Goal: Information Seeking & Learning: Compare options

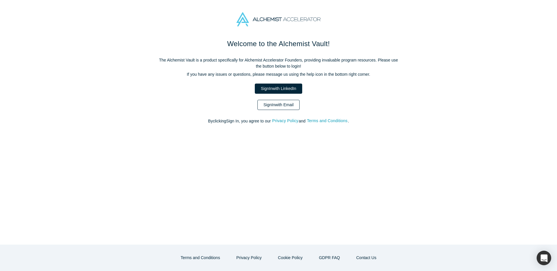
click at [275, 105] on link "Sign In with Email" at bounding box center [278, 105] width 42 height 10
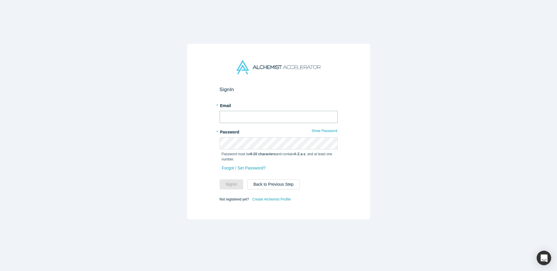
click at [264, 117] on input "text" at bounding box center [278, 117] width 118 height 12
type input "iurina@tely.ai"
click at [255, 151] on div "Password must be 8-20 characters and contain A-Z , a-z , and at least one numbe…" at bounding box center [278, 156] width 118 height 12
click at [219, 180] on button "Sign In" at bounding box center [231, 185] width 24 height 10
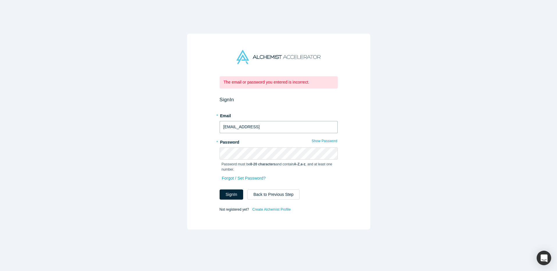
click at [226, 128] on input "iurina@tely.ai" at bounding box center [278, 127] width 118 height 12
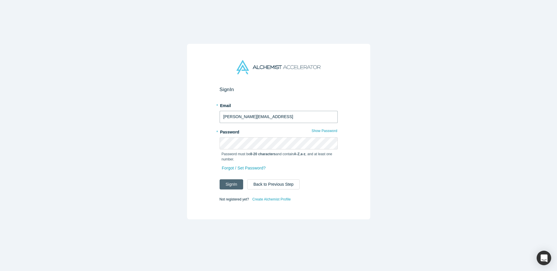
type input "irina@tely.ai"
click at [232, 184] on button "Sign In" at bounding box center [231, 185] width 24 height 10
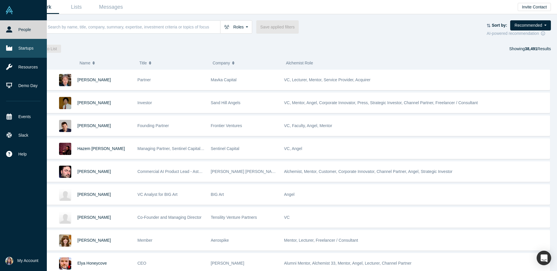
click at [25, 46] on link "Startups" at bounding box center [23, 48] width 47 height 19
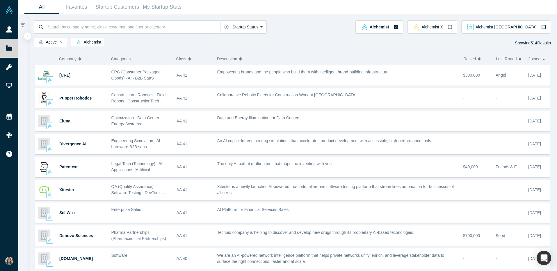
click at [471, 57] on span "Raised" at bounding box center [469, 59] width 13 height 12
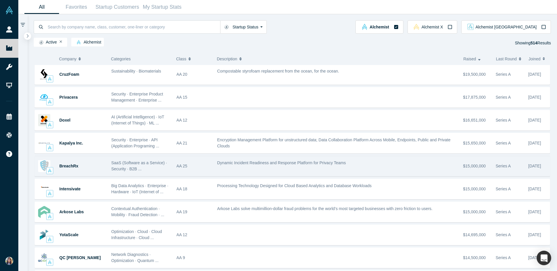
scroll to position [391, 0]
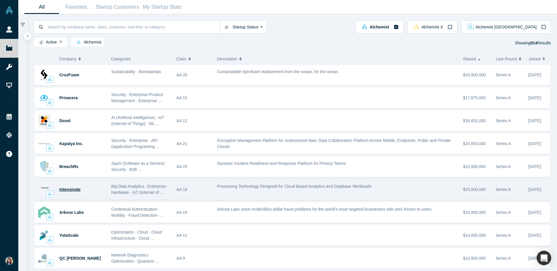
click at [74, 189] on span "Intensivate" at bounding box center [69, 189] width 21 height 5
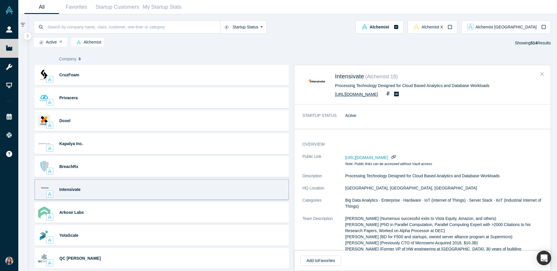
click at [363, 93] on link "http://intensivate.com" at bounding box center [356, 94] width 43 height 5
click at [396, 94] on icon at bounding box center [396, 94] width 1 height 1
click at [540, 73] on icon "Close" at bounding box center [541, 73] width 3 height 5
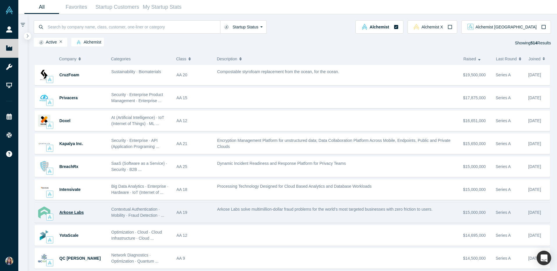
click at [70, 214] on span "Arkose Labs" at bounding box center [71, 212] width 24 height 5
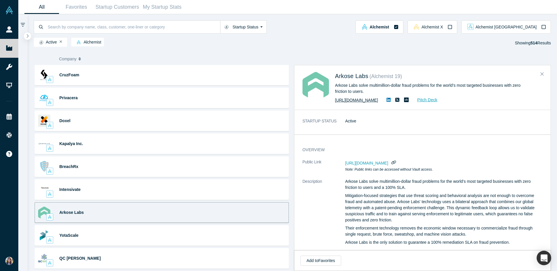
click at [365, 101] on link "https://www.arkoselabs.com" at bounding box center [356, 100] width 43 height 5
click at [545, 75] on button "Close" at bounding box center [541, 74] width 9 height 9
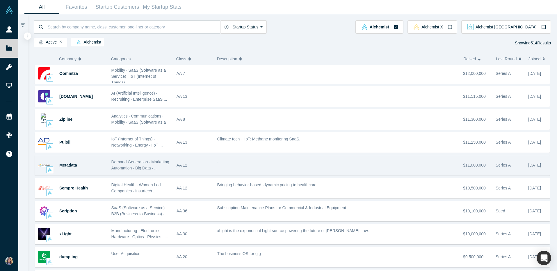
scroll to position [784, 0]
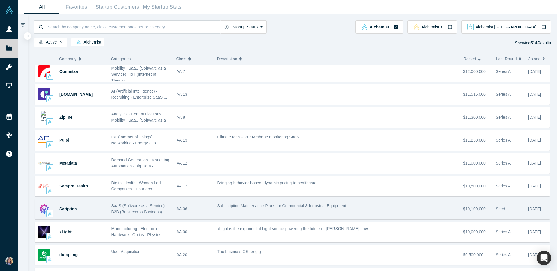
click at [74, 210] on span "Scription" at bounding box center [68, 209] width 18 height 5
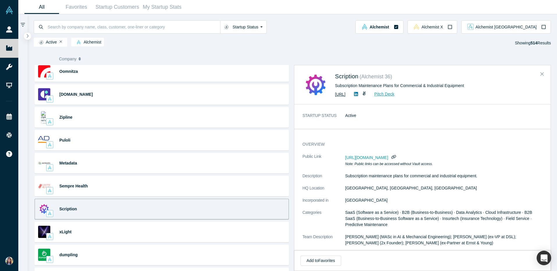
click at [345, 97] on link "https://www.scription.ai/" at bounding box center [340, 94] width 10 height 5
click at [542, 74] on icon "Close" at bounding box center [541, 73] width 3 height 5
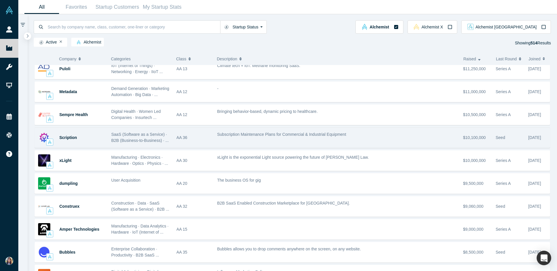
scroll to position [856, 0]
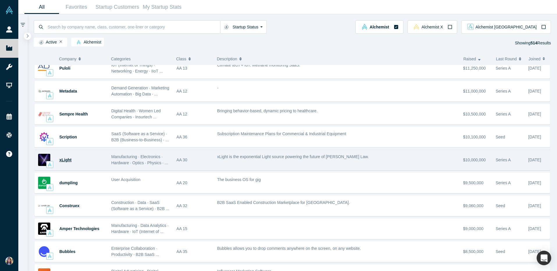
click at [66, 162] on span "xLight" at bounding box center [65, 160] width 12 height 5
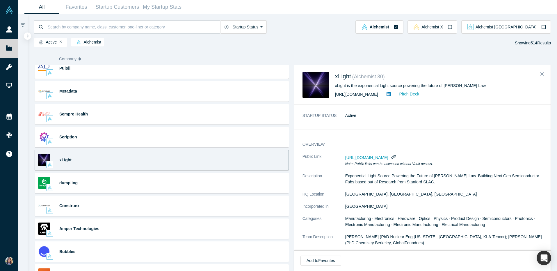
click at [353, 94] on link "https://xlight.com" at bounding box center [356, 94] width 43 height 5
click at [542, 74] on icon "Close" at bounding box center [541, 73] width 3 height 3
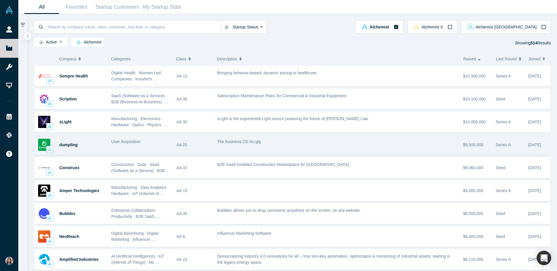
scroll to position [895, 0]
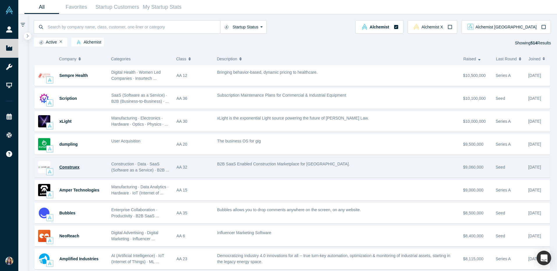
click at [74, 166] on span "Construex" at bounding box center [69, 167] width 20 height 5
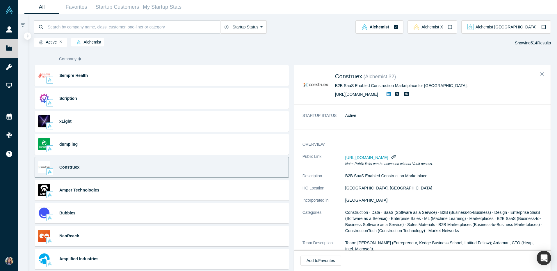
click at [351, 94] on link "https://construex.com.mx/" at bounding box center [356, 94] width 43 height 5
click at [408, 96] on icon at bounding box center [406, 94] width 5 height 5
click at [542, 74] on icon "Close" at bounding box center [541, 73] width 3 height 5
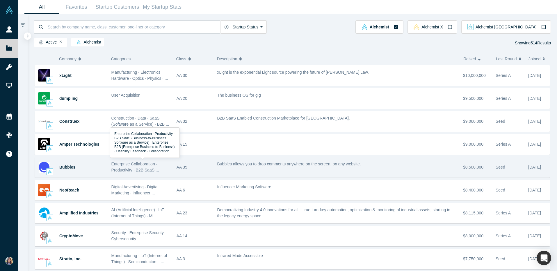
scroll to position [943, 0]
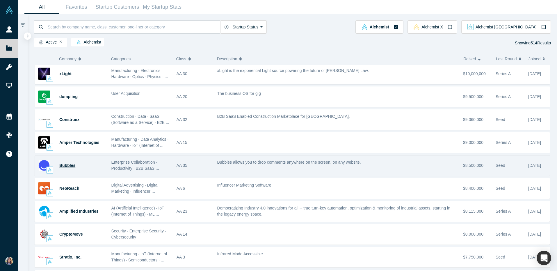
click at [64, 166] on span "Bubbles" at bounding box center [67, 165] width 16 height 5
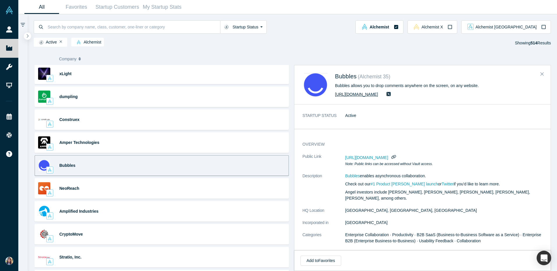
click at [373, 95] on link "https://www.usebubbles.com" at bounding box center [356, 94] width 43 height 5
click at [544, 75] on button "Close" at bounding box center [541, 74] width 9 height 9
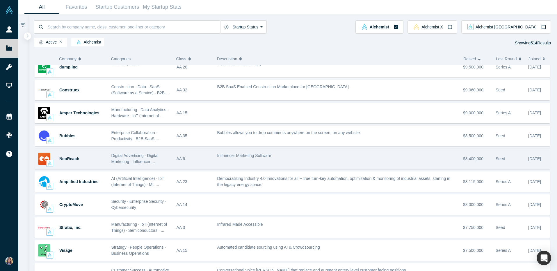
scroll to position [972, 0]
click at [71, 159] on span "NeoReach" at bounding box center [69, 159] width 20 height 5
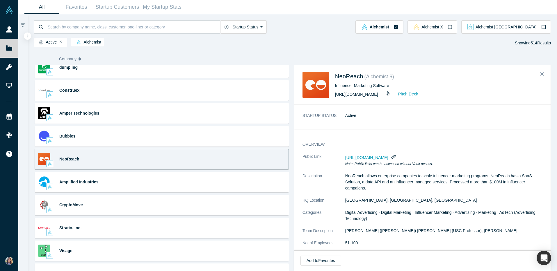
click at [357, 97] on link "http://neoreach.com" at bounding box center [356, 94] width 43 height 5
click at [542, 75] on icon "Close" at bounding box center [541, 73] width 3 height 5
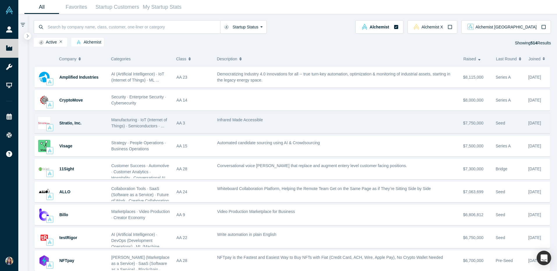
scroll to position [1081, 0]
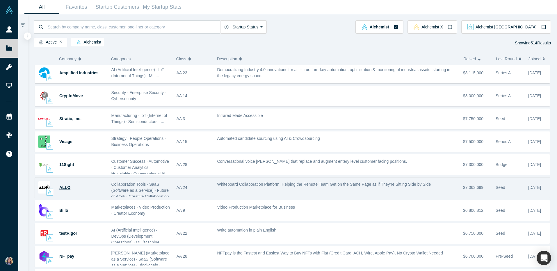
click at [69, 188] on span "ALLO" at bounding box center [64, 187] width 11 height 5
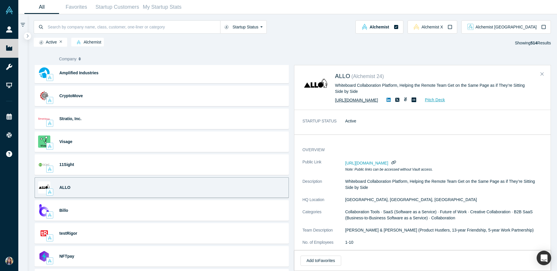
click at [343, 99] on link "https://allo.io" at bounding box center [356, 100] width 43 height 5
click at [543, 74] on icon "Close" at bounding box center [541, 73] width 3 height 5
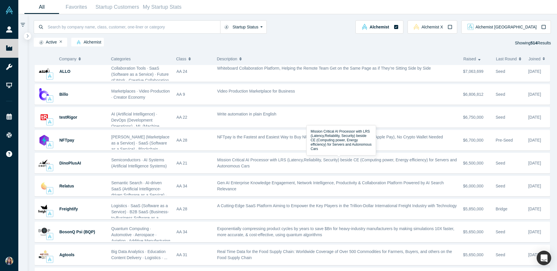
scroll to position [1197, 0]
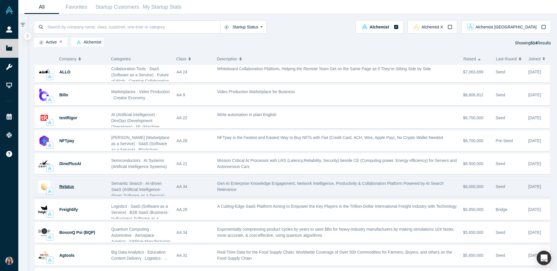
click at [68, 187] on span "Relatus" at bounding box center [66, 187] width 15 height 5
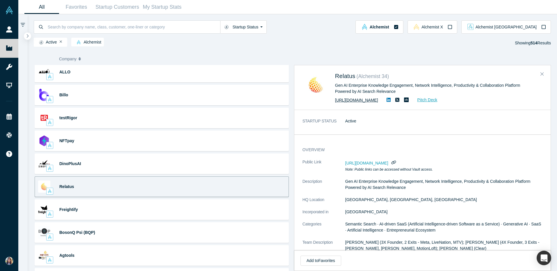
click at [367, 99] on link "https://www.relatus.com/" at bounding box center [356, 100] width 43 height 5
click at [414, 98] on link "Pitch Deck" at bounding box center [424, 100] width 27 height 7
click at [541, 75] on icon "Close" at bounding box center [541, 73] width 3 height 5
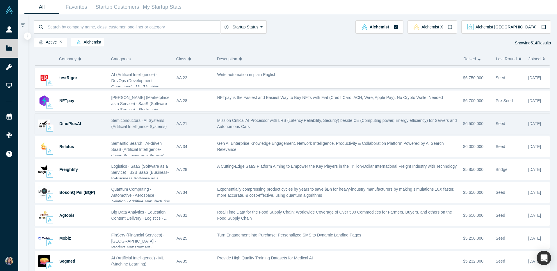
scroll to position [1236, 0]
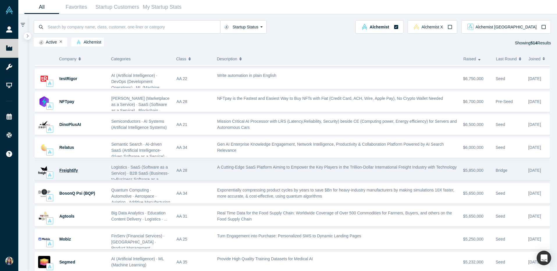
click at [75, 172] on span "Freightify" at bounding box center [68, 170] width 19 height 5
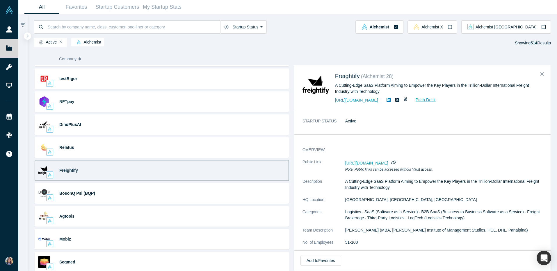
click at [354, 103] on div "http://www.freightify.com Pitch Deck" at bounding box center [432, 100] width 194 height 7
click at [354, 100] on link "http://www.freightify.com" at bounding box center [356, 100] width 43 height 5
click at [541, 76] on icon "Close" at bounding box center [541, 73] width 3 height 5
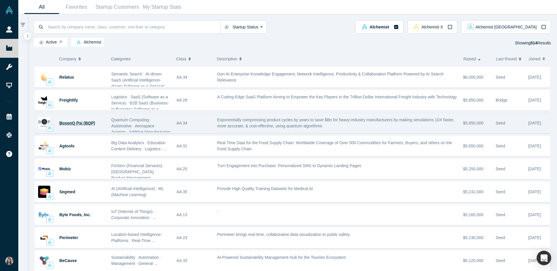
scroll to position [1308, 0]
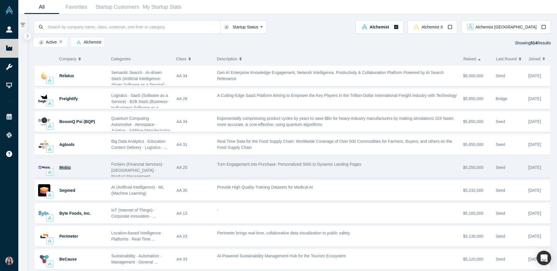
click at [67, 169] on span "Mobiz" at bounding box center [65, 167] width 12 height 5
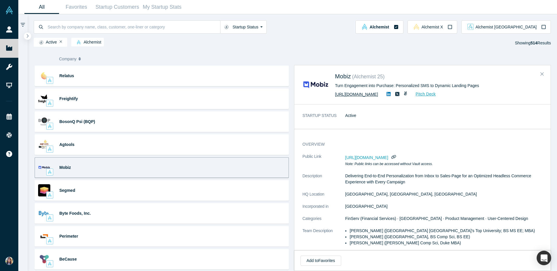
click at [356, 93] on link "https://www.mobiz.co" at bounding box center [356, 94] width 43 height 5
click at [541, 74] on icon "Close" at bounding box center [541, 73] width 3 height 5
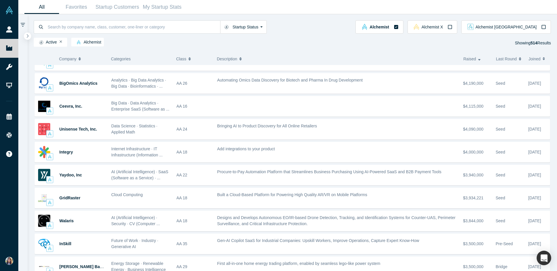
scroll to position [1870, 0]
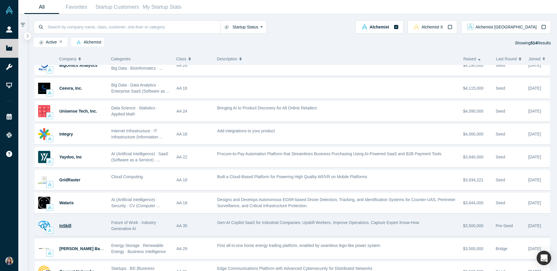
click at [65, 227] on span "InSkill" at bounding box center [65, 226] width 12 height 5
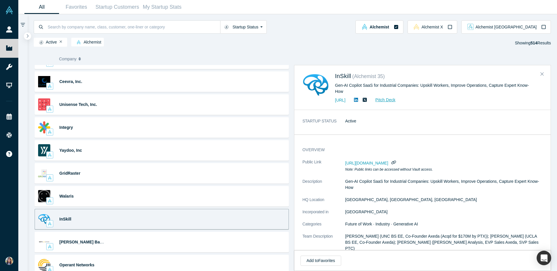
scroll to position [1877, 0]
click at [345, 100] on link "https://inskill.ai" at bounding box center [340, 100] width 10 height 5
click at [543, 71] on button "Close" at bounding box center [541, 74] width 9 height 9
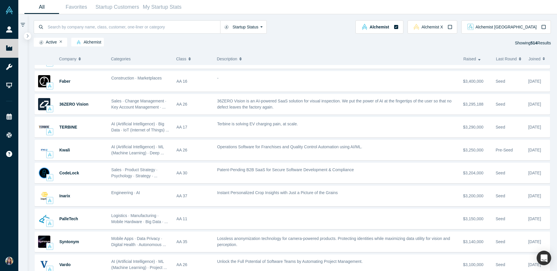
scroll to position [2083, 0]
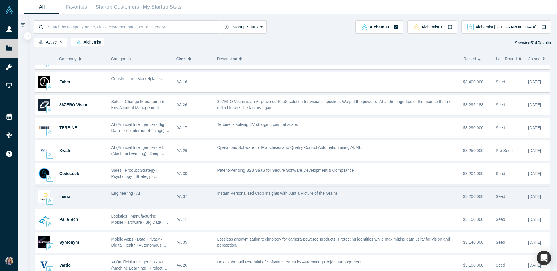
click at [63, 198] on span "Inarix" at bounding box center [64, 196] width 11 height 5
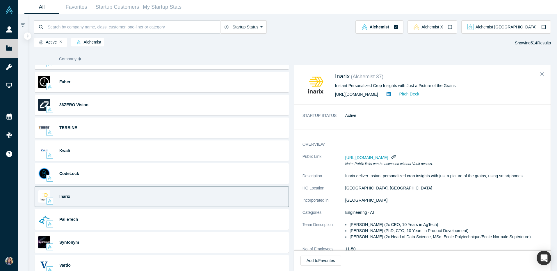
click at [361, 93] on link "https://www.inarix.com" at bounding box center [356, 94] width 43 height 5
click at [543, 77] on button "Close" at bounding box center [541, 74] width 9 height 9
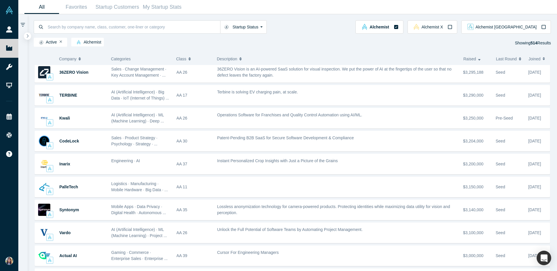
scroll to position [2115, 0]
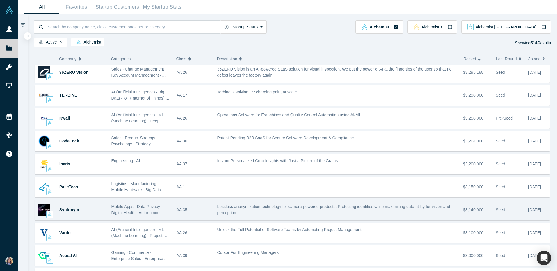
click at [67, 211] on span "Syntonym" at bounding box center [69, 210] width 20 height 5
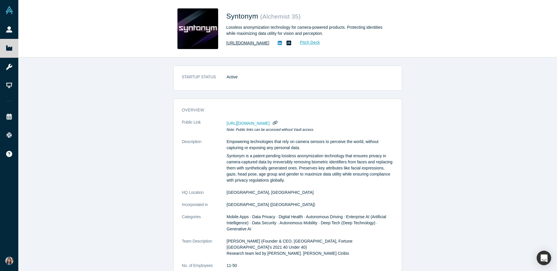
click at [240, 43] on link "https://www.syntonym.com/" at bounding box center [247, 43] width 43 height 6
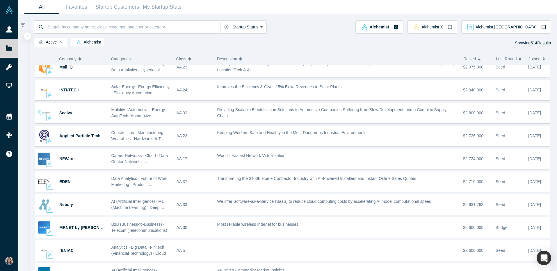
scroll to position [2418, 0]
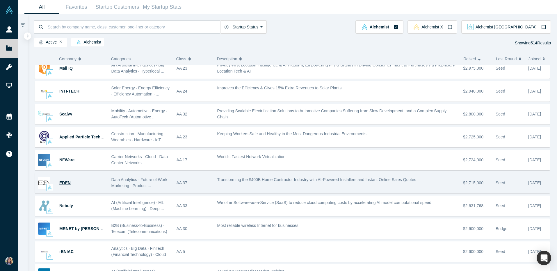
click at [64, 184] on span "EDEN" at bounding box center [64, 183] width 11 height 5
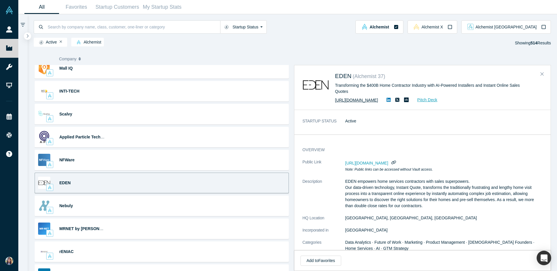
click at [356, 99] on link "https://www.e-denhomes.com" at bounding box center [356, 100] width 43 height 5
click at [541, 74] on icon "Close" at bounding box center [541, 73] width 3 height 5
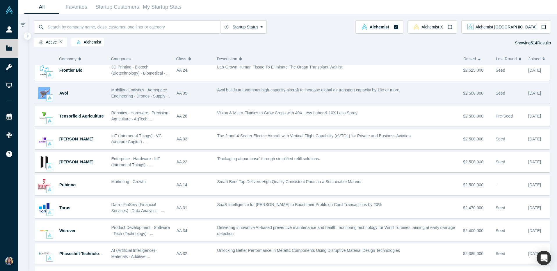
scroll to position [2718, 0]
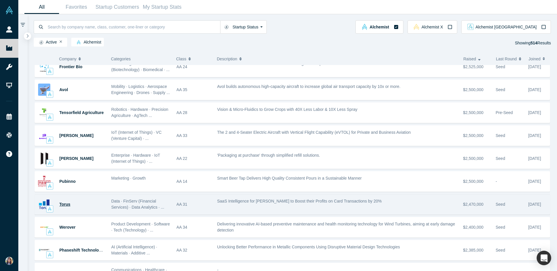
click at [65, 205] on span "Torus" at bounding box center [64, 204] width 11 height 5
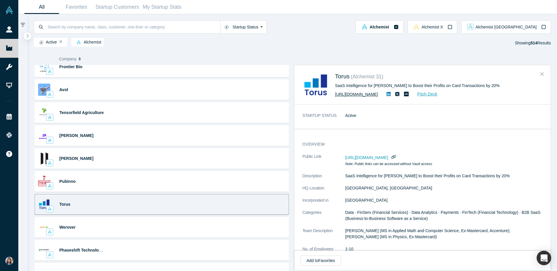
click at [358, 96] on link "https://torusadvisors.com" at bounding box center [356, 94] width 43 height 5
click at [407, 94] on icon at bounding box center [406, 94] width 1 height 1
click at [542, 73] on icon "Close" at bounding box center [541, 73] width 3 height 5
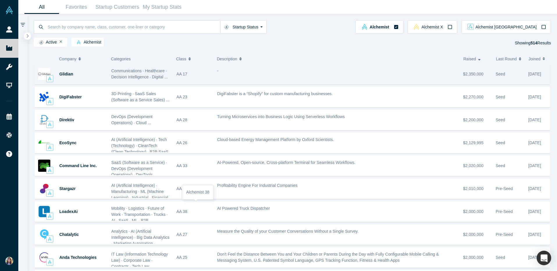
scroll to position [2916, 0]
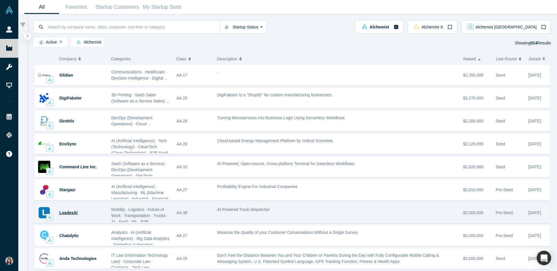
click at [72, 212] on span "LoadexAi" at bounding box center [68, 213] width 18 height 5
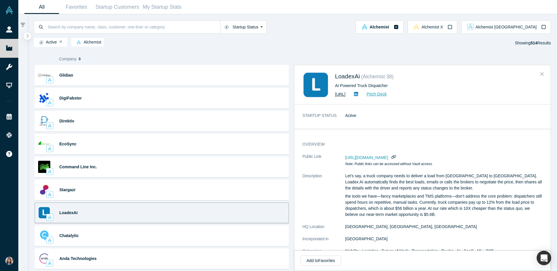
click at [345, 94] on link "https://loadex.ai" at bounding box center [340, 94] width 10 height 5
click at [542, 76] on icon "Close" at bounding box center [541, 73] width 3 height 5
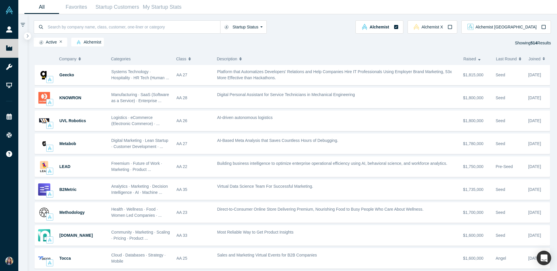
scroll to position [3376, 0]
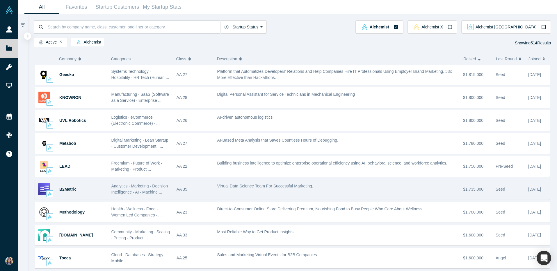
click at [64, 189] on span "B2Metric" at bounding box center [67, 189] width 17 height 5
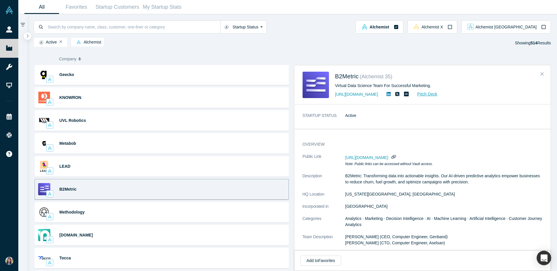
click at [404, 95] on icon at bounding box center [406, 94] width 5 height 5
click at [541, 74] on icon "Close" at bounding box center [541, 73] width 3 height 5
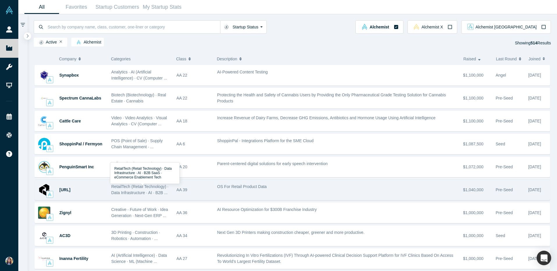
scroll to position [4088, 0]
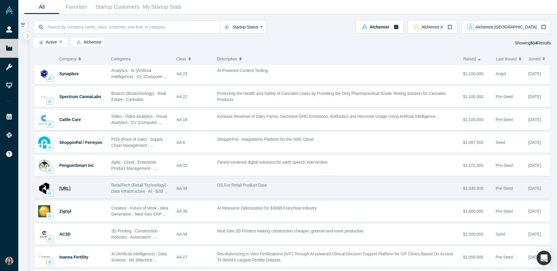
click at [70, 188] on span "[URL]" at bounding box center [64, 188] width 11 height 5
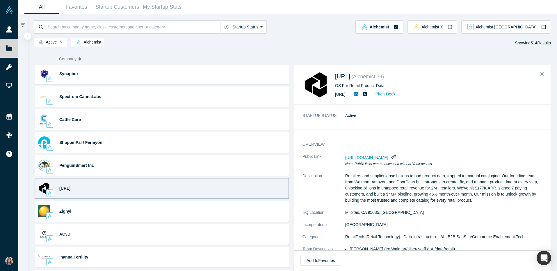
click at [345, 94] on link "[URL]" at bounding box center [340, 94] width 10 height 5
click at [541, 76] on icon "Close" at bounding box center [541, 73] width 3 height 5
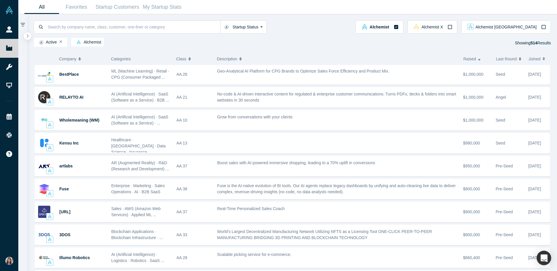
scroll to position [4294, 0]
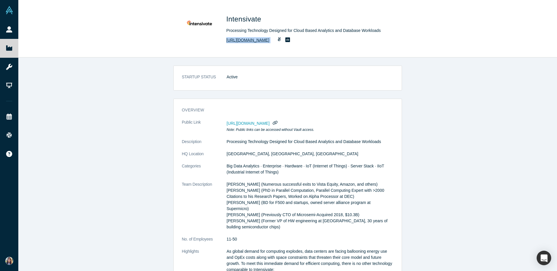
copy div "http://intensivate.com"
drag, startPoint x: 271, startPoint y: 40, endPoint x: 226, endPoint y: 42, distance: 45.4
click at [226, 42] on div "http://intensivate.com" at bounding box center [307, 40] width 163 height 7
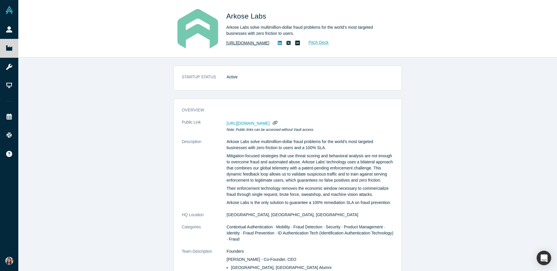
click at [252, 46] on link "[URL][DOMAIN_NAME]" at bounding box center [247, 43] width 43 height 6
click at [300, 43] on icon at bounding box center [297, 43] width 5 height 5
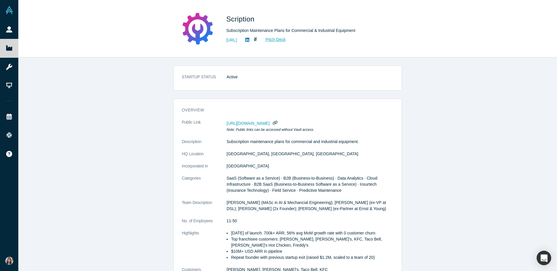
drag, startPoint x: 273, startPoint y: 42, endPoint x: 225, endPoint y: 40, distance: 48.6
click at [225, 40] on div "Scription Subscription Maintenance Plans for Commercial & Industrial Equipment …" at bounding box center [287, 28] width 228 height 41
copy link "https://www.scription.ai/"
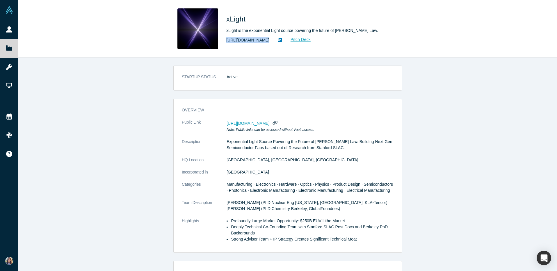
copy link "https://xlight.com"
drag, startPoint x: 260, startPoint y: 40, endPoint x: 228, endPoint y: 40, distance: 32.8
click at [227, 40] on div "https://xlight.com Pitch Deck" at bounding box center [307, 40] width 163 height 7
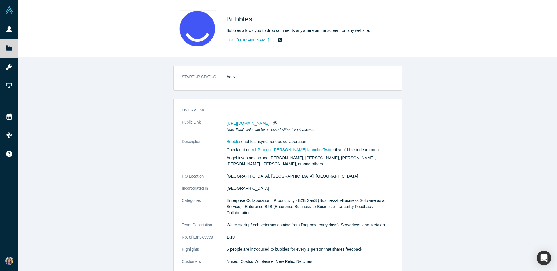
copy link "[URL][DOMAIN_NAME]"
drag, startPoint x: 279, startPoint y: 41, endPoint x: 226, endPoint y: 38, distance: 53.8
click at [225, 39] on div "Bubbles Bubbles allows you to drop comments anywhere on the screen, on any webs…" at bounding box center [287, 28] width 228 height 41
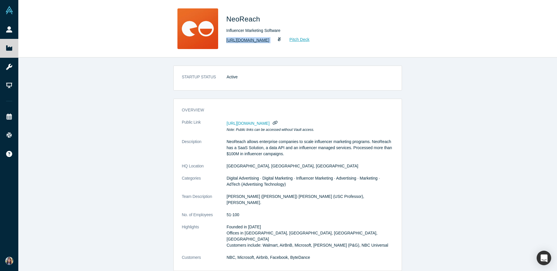
drag, startPoint x: 268, startPoint y: 43, endPoint x: 226, endPoint y: 40, distance: 41.4
click at [226, 40] on div "[URL][DOMAIN_NAME] Pitch Deck" at bounding box center [307, 40] width 163 height 7
copy div "http://neoreach.com Pitch Deck"
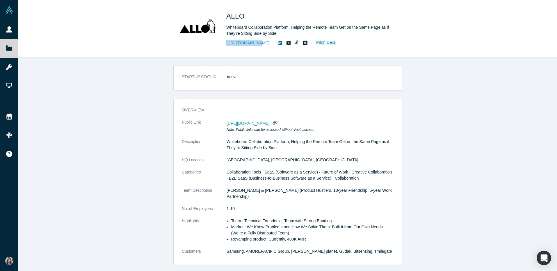
drag, startPoint x: 252, startPoint y: 45, endPoint x: 224, endPoint y: 45, distance: 28.5
click at [224, 45] on div "ALLO Whiteboard Collaboration Platform, Helping the Remote Team Get on the Same…" at bounding box center [287, 28] width 228 height 41
copy link "https://allo.io"
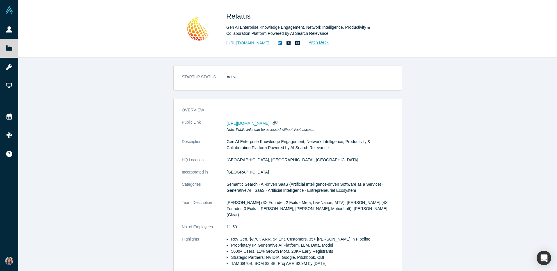
drag, startPoint x: 271, startPoint y: 43, endPoint x: 224, endPoint y: 42, distance: 46.8
click at [224, 42] on div "Relatus Gen AI Enterprise Knowledge Engagement, Network Intelligence, Productiv…" at bounding box center [287, 28] width 228 height 41
copy link "https://www.relatus.com/"
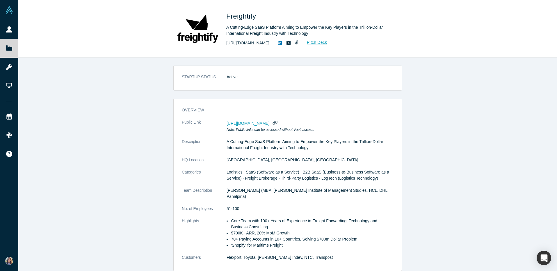
click at [256, 44] on link "http://www.freightify.com" at bounding box center [247, 43] width 43 height 6
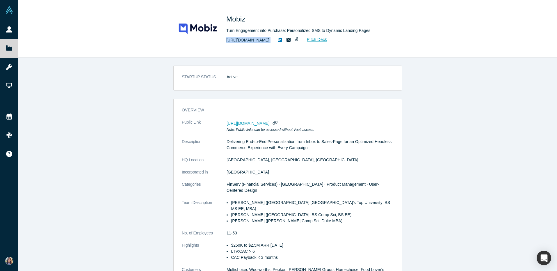
copy div "[URL][DOMAIN_NAME] Pitch Deck"
drag, startPoint x: 271, startPoint y: 40, endPoint x: 226, endPoint y: 42, distance: 45.4
click at [226, 42] on div "[URL][DOMAIN_NAME] Pitch Deck" at bounding box center [307, 40] width 163 height 7
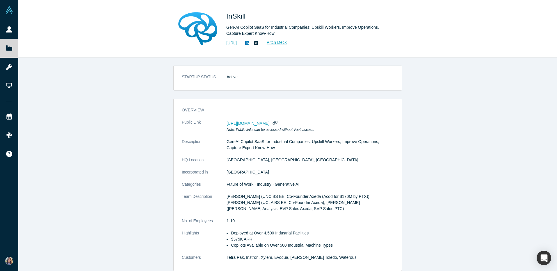
copy link "[URL]"
drag, startPoint x: 255, startPoint y: 45, endPoint x: 224, endPoint y: 44, distance: 31.7
click at [223, 44] on div "InSkill Gen-AI Copilot SaaS for Industrial Companies: Upskill Workers, Improve …" at bounding box center [287, 28] width 228 height 41
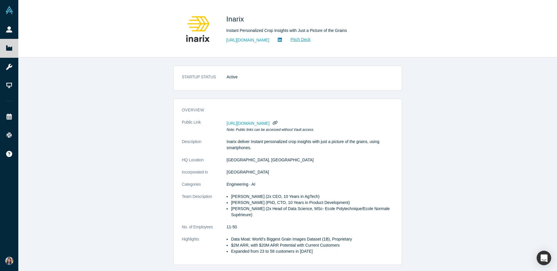
drag, startPoint x: 271, startPoint y: 38, endPoint x: 224, endPoint y: 39, distance: 46.5
click at [224, 39] on div "Inarix Instant Personalized Crop Insights with Just a Picture of the Grains htt…" at bounding box center [287, 28] width 228 height 41
copy link "https://www.inarix.com"
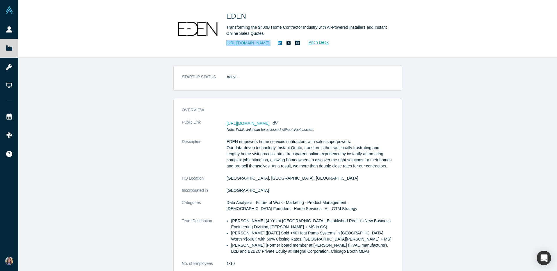
copy div "[URL][DOMAIN_NAME] Pitch Deck"
drag, startPoint x: 285, startPoint y: 43, endPoint x: 226, endPoint y: 45, distance: 59.9
click at [225, 45] on div "EDEN Transforming the $400B Home Contractor Industry with AI-Powered Installers…" at bounding box center [287, 28] width 228 height 41
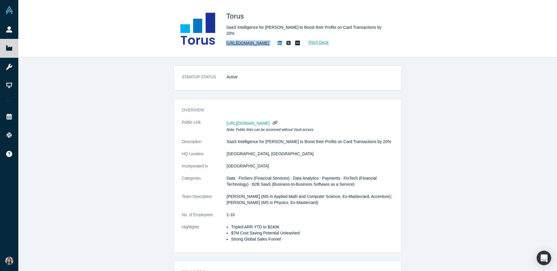
copy div "[URL][DOMAIN_NAME] Pitch Deck"
drag, startPoint x: 277, startPoint y: 40, endPoint x: 227, endPoint y: 42, distance: 50.3
click at [226, 42] on div "[URL][DOMAIN_NAME] Pitch Deck" at bounding box center [307, 43] width 163 height 7
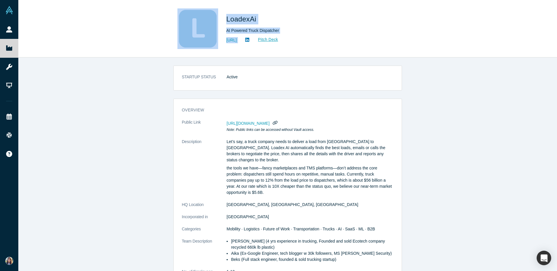
copy div "LoadexAi AI Powered Truck Dispatcher https://loadex.ai Pitch Deck"
drag, startPoint x: 261, startPoint y: 41, endPoint x: 219, endPoint y: 42, distance: 42.1
click at [218, 42] on div "LoadexAi AI Powered Truck Dispatcher https://loadex.ai Pitch Deck" at bounding box center [287, 28] width 228 height 41
click at [219, 42] on div "LoadexAi AI Powered Truck Dispatcher https://loadex.ai Pitch Deck" at bounding box center [287, 28] width 228 height 41
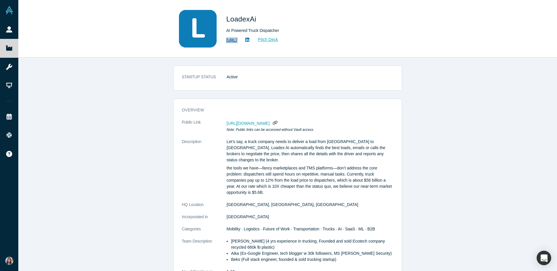
drag, startPoint x: 260, startPoint y: 39, endPoint x: 226, endPoint y: 41, distance: 34.3
click at [226, 41] on div "LoadexAi AI Powered Truck Dispatcher https://loadex.ai Pitch Deck" at bounding box center [287, 28] width 228 height 41
copy div "https://loadex.ai Pitch Deck"
click at [237, 43] on link "https://loadex.ai" at bounding box center [231, 40] width 10 height 6
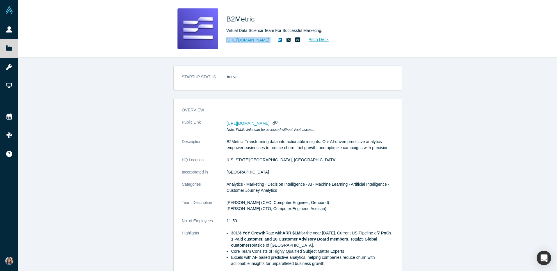
drag, startPoint x: 267, startPoint y: 38, endPoint x: 225, endPoint y: 39, distance: 42.1
click at [225, 39] on div "B2Metric Virtual Data Science Team For Successful Marketing. https://b2metric.c…" at bounding box center [287, 28] width 228 height 41
copy div "https://b2metric.com/ Pitch Deck"
click at [233, 40] on link "https://b2metric.com/" at bounding box center [247, 40] width 43 height 6
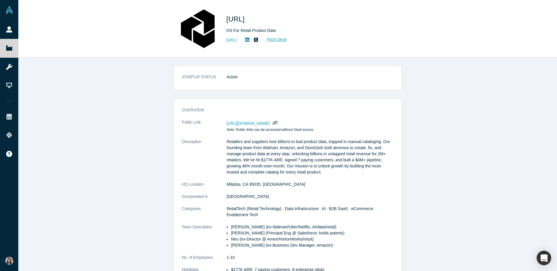
copy link "[URL]"
drag, startPoint x: 262, startPoint y: 43, endPoint x: 224, endPoint y: 42, distance: 38.1
click at [224, 42] on div "[URL] OS For Retail Product Data [URL] Pitch Deck" at bounding box center [287, 28] width 228 height 41
